Goal: Transaction & Acquisition: Purchase product/service

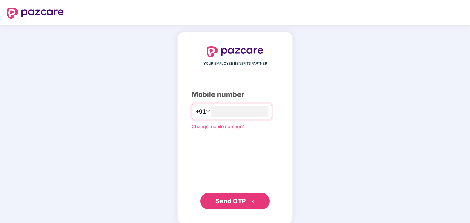
type input "**********"
click at [241, 201] on span "Send OTP" at bounding box center [230, 199] width 31 height 7
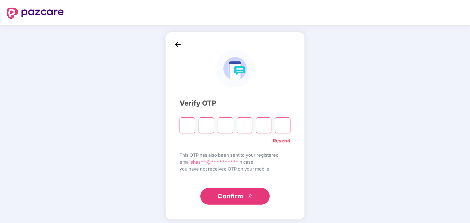
type input "*"
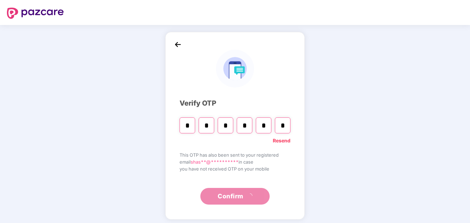
type input "*"
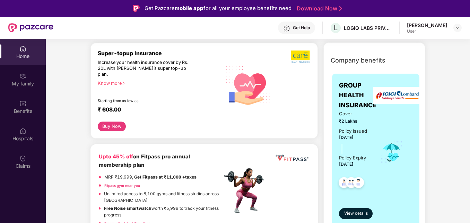
scroll to position [83, 0]
click at [109, 122] on button "Buy Now" at bounding box center [112, 127] width 28 height 10
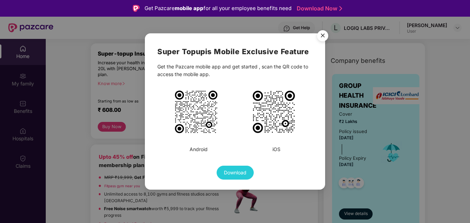
click at [326, 34] on img "Close" at bounding box center [322, 36] width 19 height 19
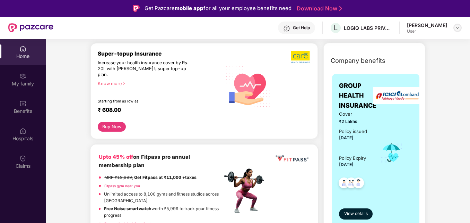
click at [459, 29] on img at bounding box center [458, 28] width 6 height 6
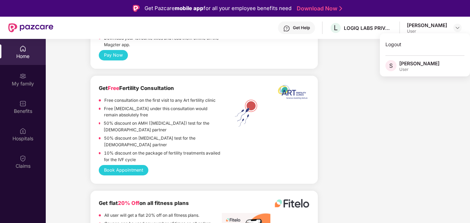
scroll to position [1149, 0]
click at [26, 50] on div "Home" at bounding box center [23, 52] width 46 height 26
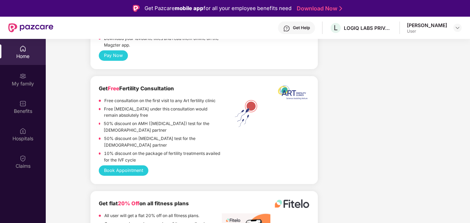
click at [26, 50] on div "Home" at bounding box center [23, 52] width 46 height 26
click at [26, 78] on img at bounding box center [22, 75] width 7 height 7
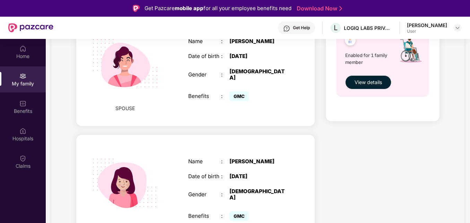
scroll to position [0, 0]
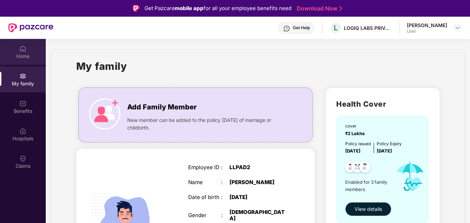
click at [25, 47] on img at bounding box center [22, 48] width 7 height 7
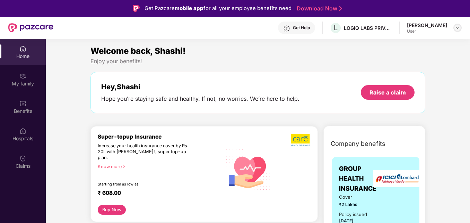
click at [458, 28] on img at bounding box center [458, 28] width 6 height 6
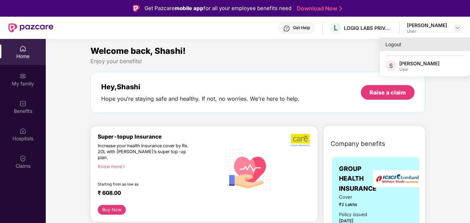
click at [391, 44] on div "Logout" at bounding box center [425, 44] width 90 height 14
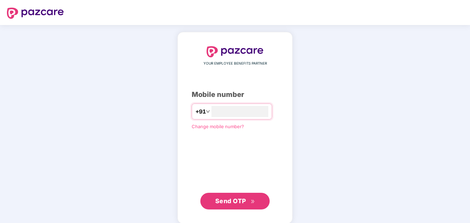
type input "**********"
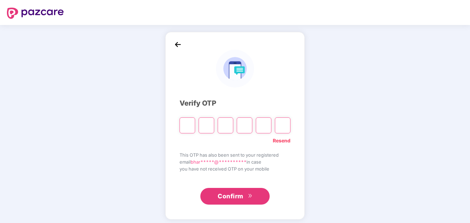
type input "*"
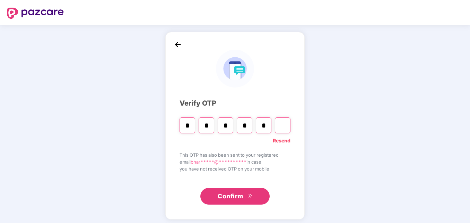
type input "*"
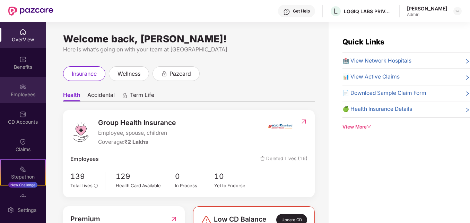
click at [20, 90] on div "Employees" at bounding box center [23, 90] width 46 height 26
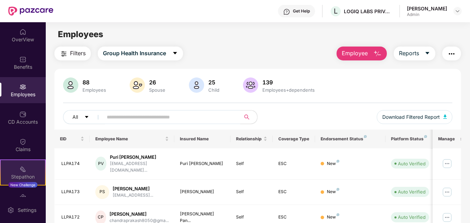
scroll to position [45, 0]
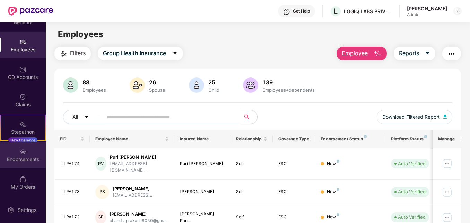
click at [22, 155] on img at bounding box center [22, 151] width 7 height 7
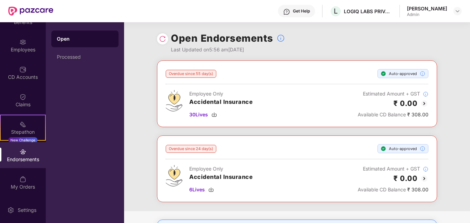
scroll to position [205, 0]
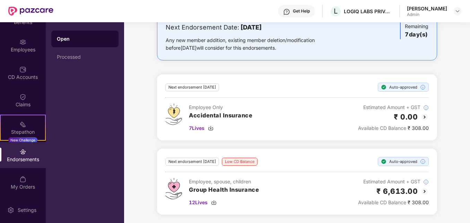
click at [425, 190] on img at bounding box center [424, 191] width 8 height 8
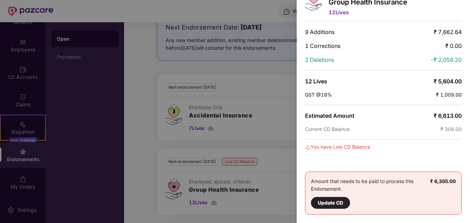
scroll to position [0, 0]
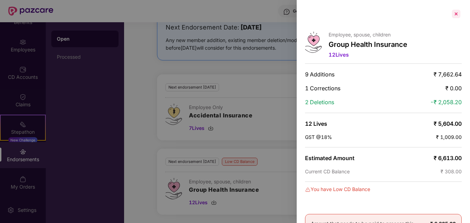
click at [456, 14] on div at bounding box center [456, 13] width 11 height 11
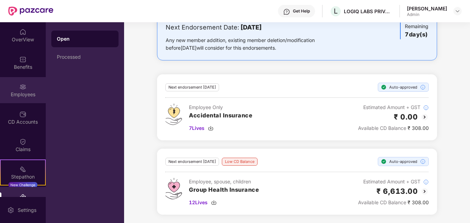
click at [19, 88] on img at bounding box center [22, 86] width 7 height 7
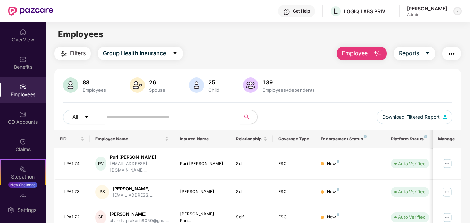
click at [457, 11] on img at bounding box center [458, 11] width 6 height 6
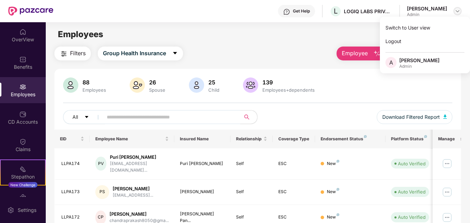
click at [457, 11] on img at bounding box center [458, 11] width 6 height 6
